Goal: Task Accomplishment & Management: Use online tool/utility

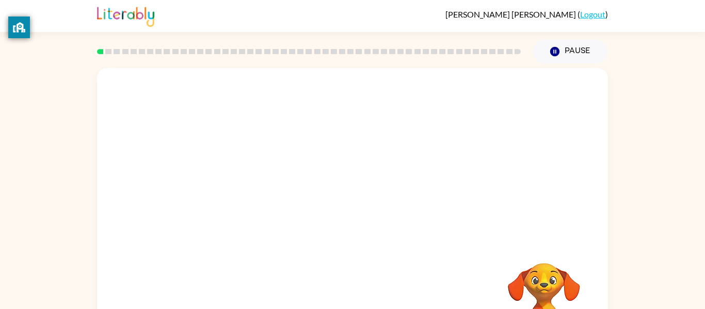
click at [341, 215] on div "Your browser must support playing .mp4 files to use Literably. Please try using…" at bounding box center [352, 215] width 511 height 295
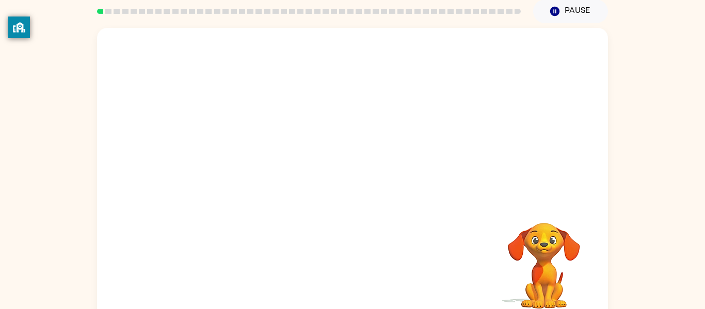
scroll to position [41, 0]
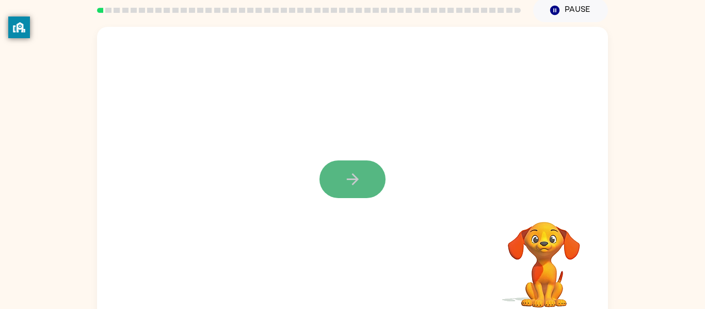
click at [377, 174] on button "button" at bounding box center [352, 179] width 66 height 38
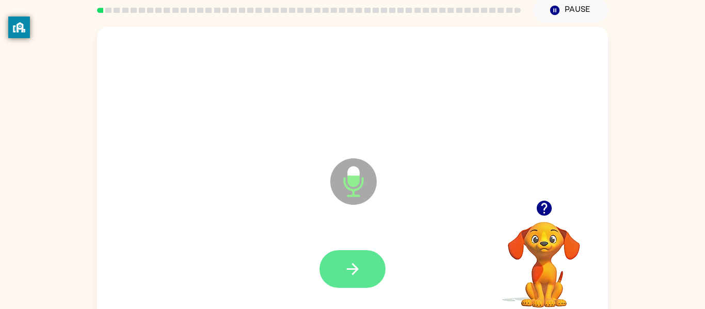
click at [350, 268] on icon "button" at bounding box center [353, 269] width 18 height 18
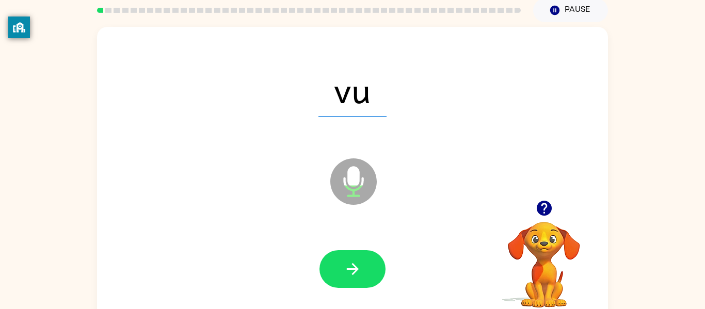
click at [339, 245] on div at bounding box center [352, 269] width 490 height 85
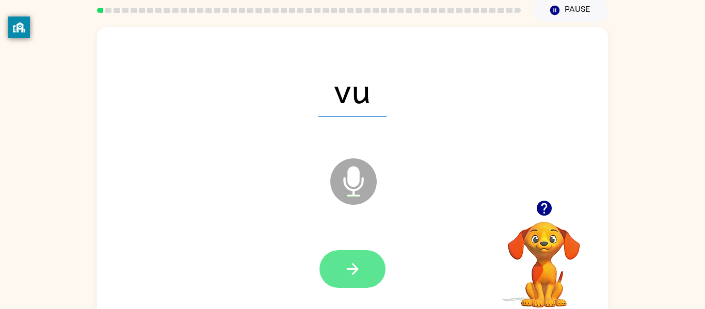
click at [381, 273] on button "button" at bounding box center [352, 269] width 66 height 38
click at [371, 284] on button "button" at bounding box center [352, 269] width 66 height 38
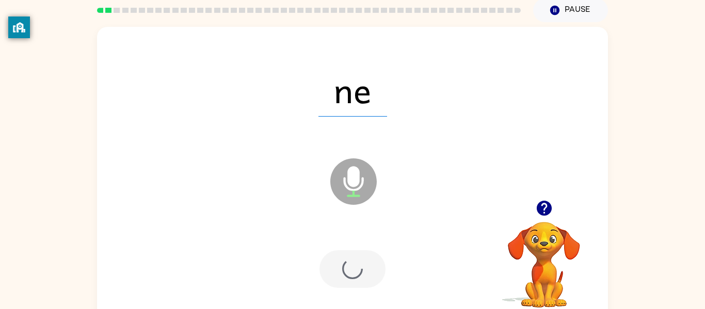
click at [357, 255] on div at bounding box center [352, 269] width 66 height 38
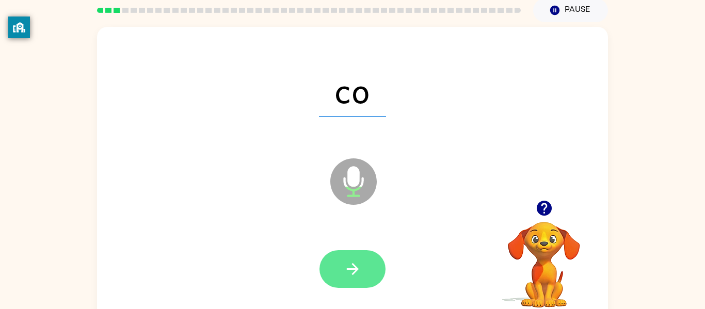
click at [363, 258] on button "button" at bounding box center [352, 269] width 66 height 38
click at [363, 256] on button "button" at bounding box center [352, 269] width 66 height 38
click at [361, 262] on icon "button" at bounding box center [353, 269] width 18 height 18
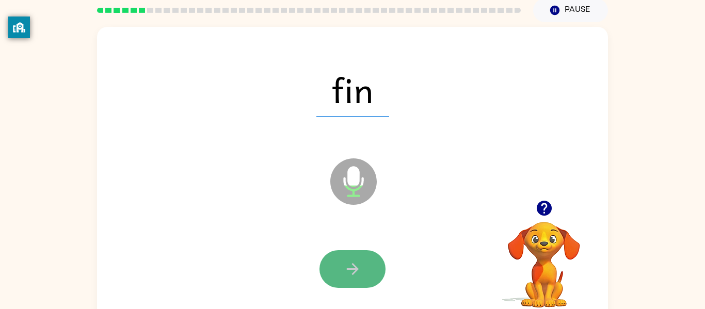
click at [347, 255] on button "button" at bounding box center [352, 269] width 66 height 38
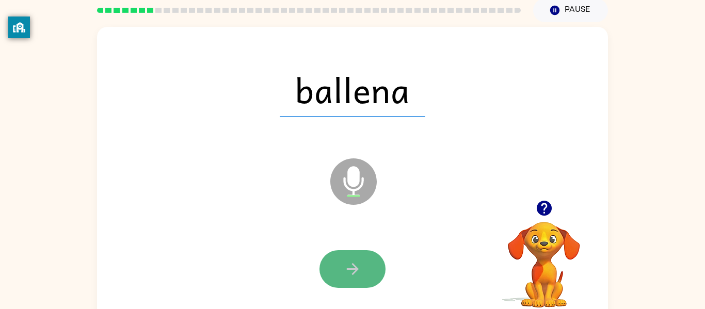
click at [348, 253] on button "button" at bounding box center [352, 269] width 66 height 38
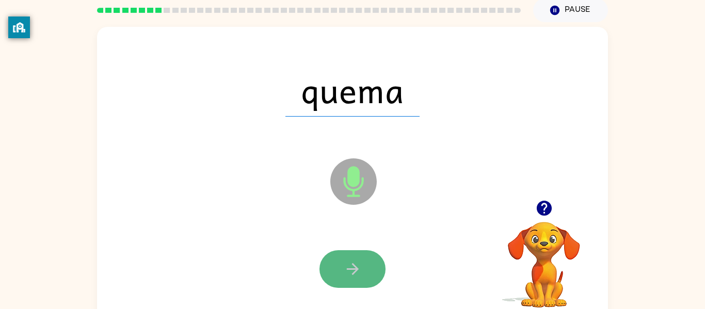
click at [345, 265] on icon "button" at bounding box center [353, 269] width 18 height 18
click at [344, 268] on icon "button" at bounding box center [353, 269] width 18 height 18
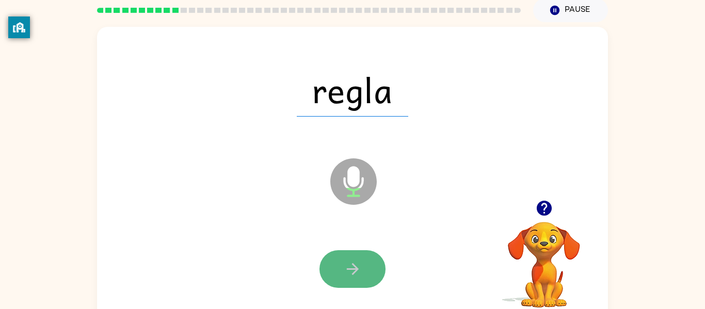
click at [345, 260] on icon "button" at bounding box center [353, 269] width 18 height 18
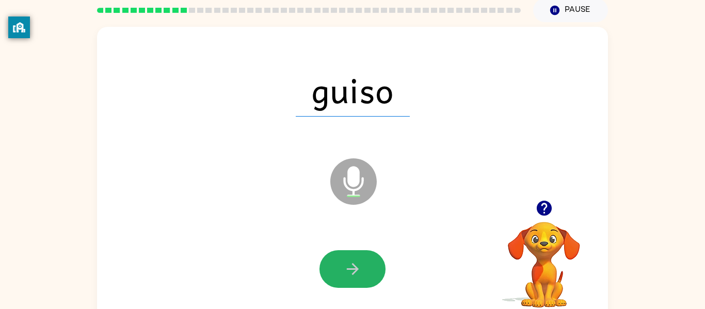
click at [348, 257] on button "button" at bounding box center [352, 269] width 66 height 38
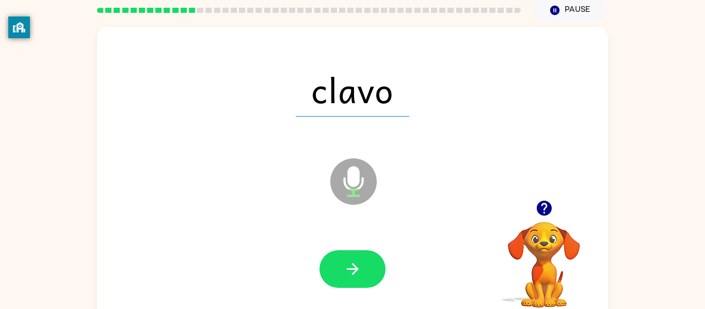
click at [348, 257] on button "button" at bounding box center [352, 269] width 66 height 38
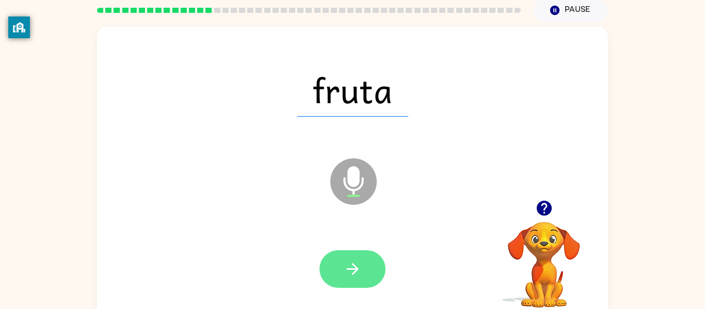
click at [347, 257] on button "button" at bounding box center [352, 269] width 66 height 38
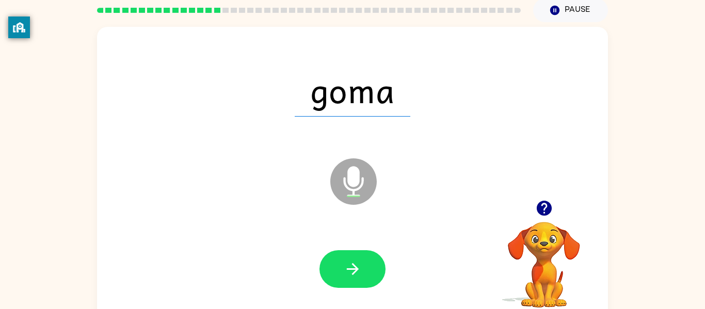
click at [347, 257] on button "button" at bounding box center [352, 269] width 66 height 38
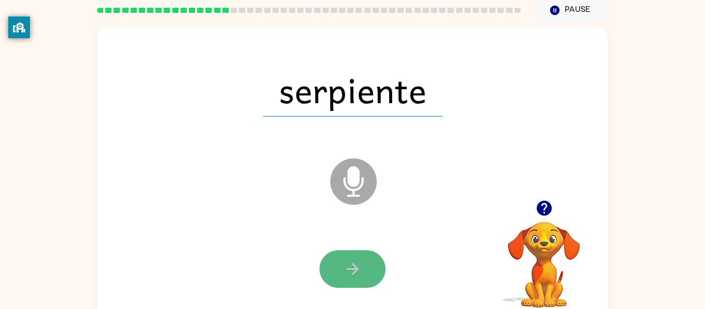
click at [348, 261] on icon "button" at bounding box center [353, 269] width 18 height 18
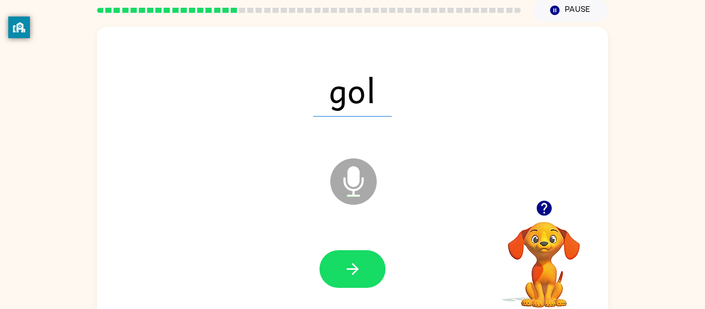
click at [361, 296] on div at bounding box center [352, 269] width 490 height 85
click at [395, 299] on div at bounding box center [352, 269] width 490 height 85
click at [384, 268] on button "button" at bounding box center [352, 269] width 66 height 38
click at [339, 280] on div at bounding box center [352, 269] width 66 height 38
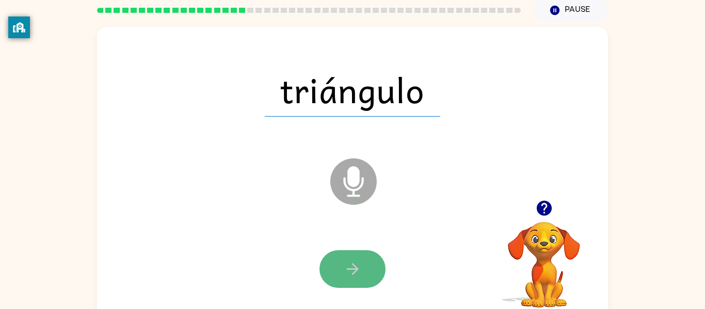
click at [349, 266] on icon "button" at bounding box center [353, 269] width 18 height 18
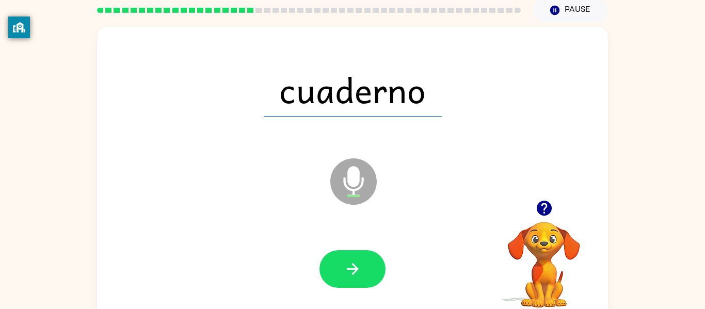
click at [350, 264] on icon "button" at bounding box center [353, 269] width 18 height 18
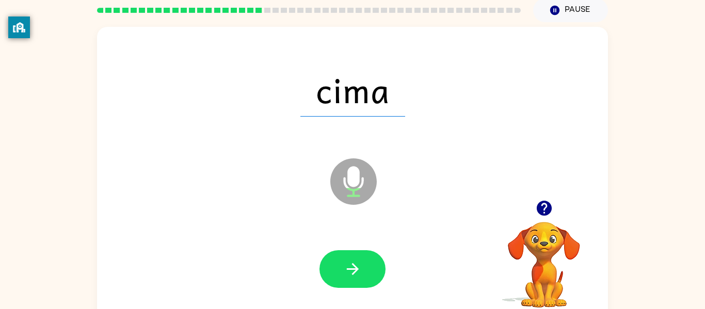
click at [350, 264] on icon "button" at bounding box center [353, 269] width 18 height 18
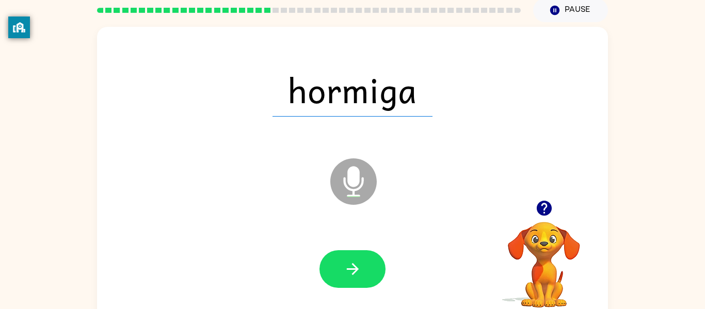
click at [338, 200] on icon "Microphone The Microphone is here when it is your turn to talk" at bounding box center [405, 194] width 155 height 77
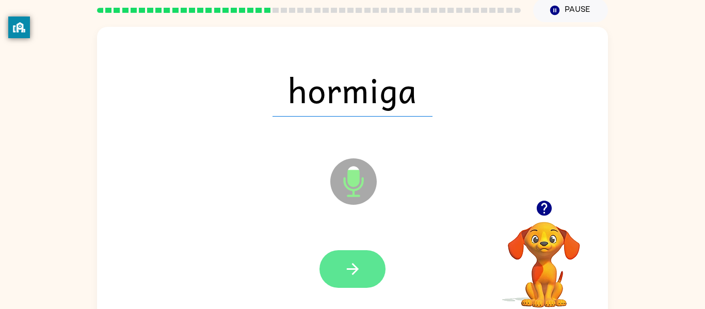
click at [334, 268] on button "button" at bounding box center [352, 269] width 66 height 38
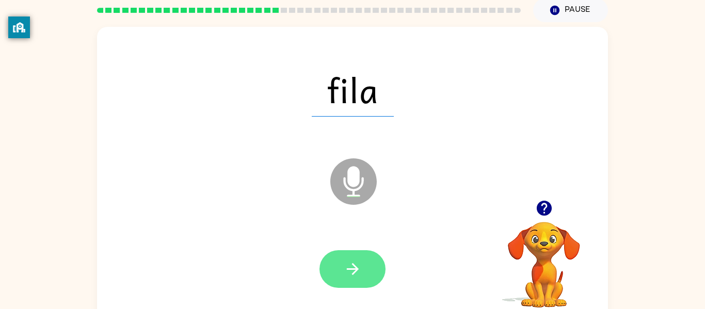
click at [351, 260] on icon "button" at bounding box center [353, 269] width 18 height 18
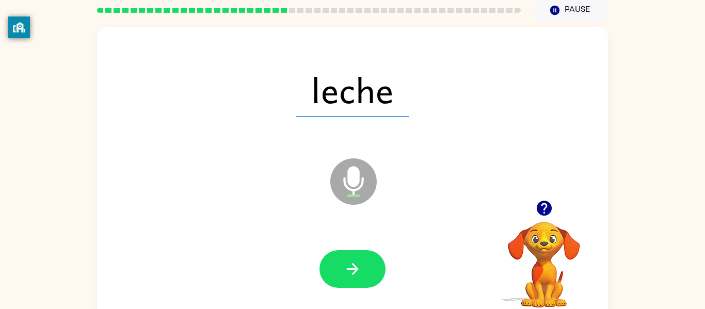
click at [351, 260] on icon "button" at bounding box center [353, 269] width 18 height 18
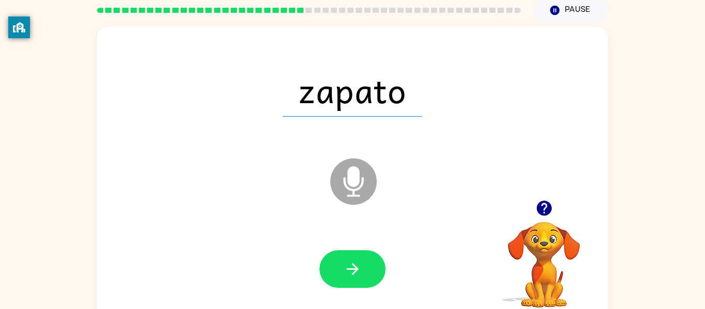
click at [351, 260] on icon "button" at bounding box center [353, 269] width 18 height 18
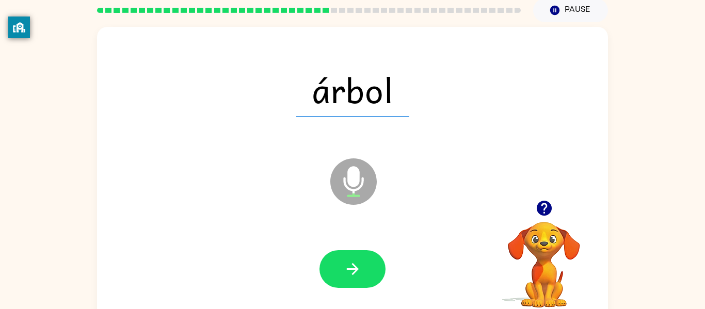
click at [351, 260] on icon "button" at bounding box center [353, 269] width 18 height 18
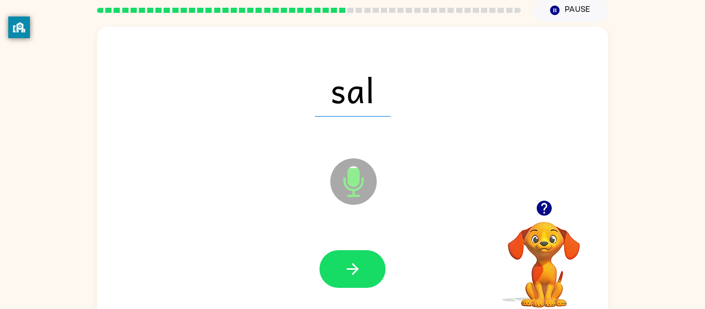
click at [351, 260] on icon "button" at bounding box center [353, 269] width 18 height 18
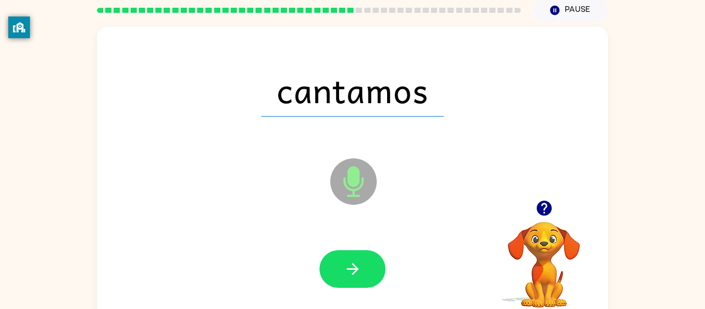
click at [351, 260] on icon "button" at bounding box center [353, 269] width 18 height 18
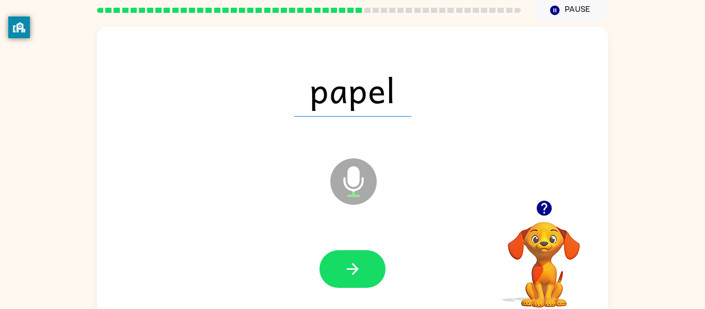
click at [351, 260] on icon "button" at bounding box center [353, 269] width 18 height 18
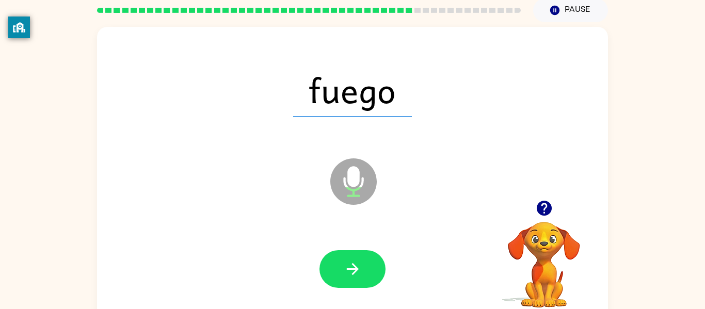
click at [351, 260] on icon "button" at bounding box center [353, 269] width 18 height 18
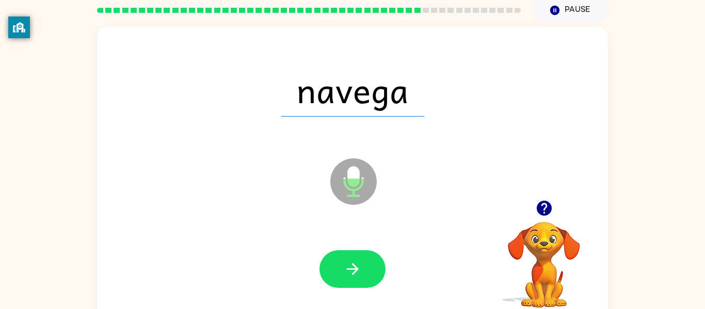
click at [351, 260] on icon "button" at bounding box center [353, 269] width 18 height 18
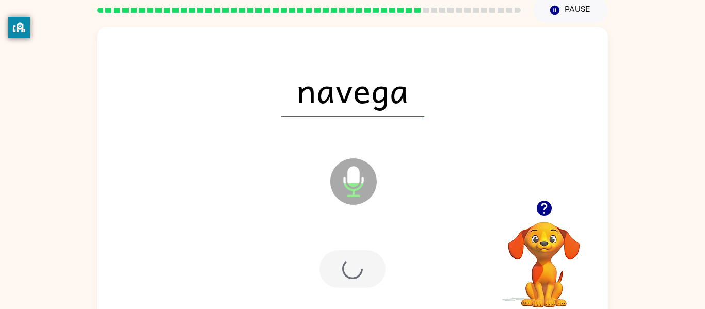
click at [351, 259] on div at bounding box center [352, 269] width 66 height 38
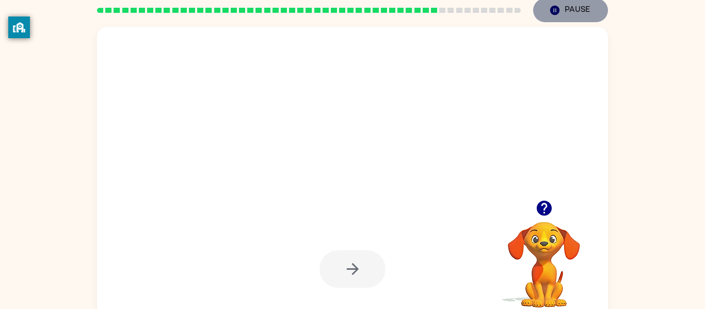
click at [557, 15] on icon "Pause" at bounding box center [554, 10] width 11 height 11
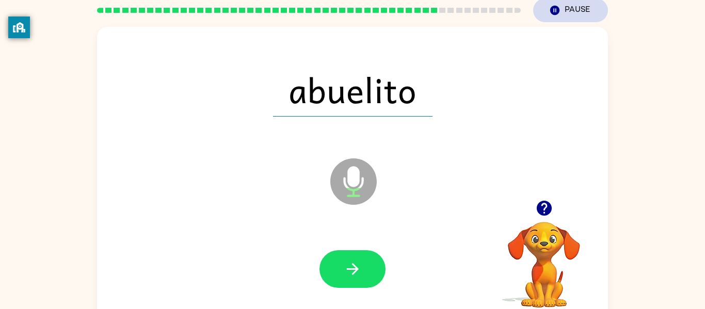
scroll to position [0, 0]
